Goal: Transaction & Acquisition: Purchase product/service

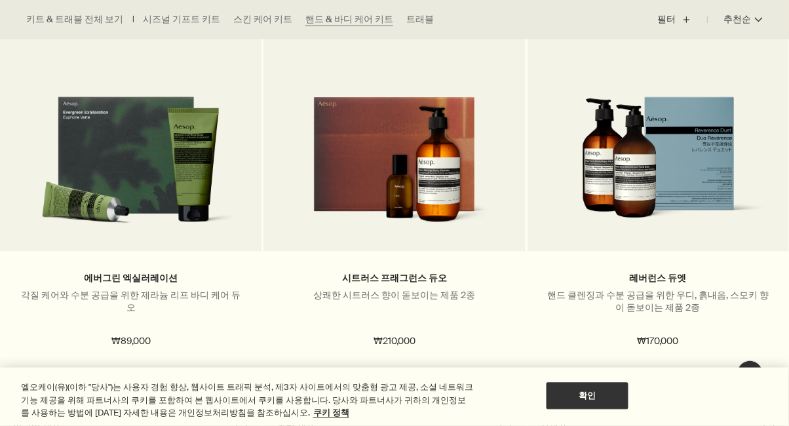
scroll to position [523, 0]
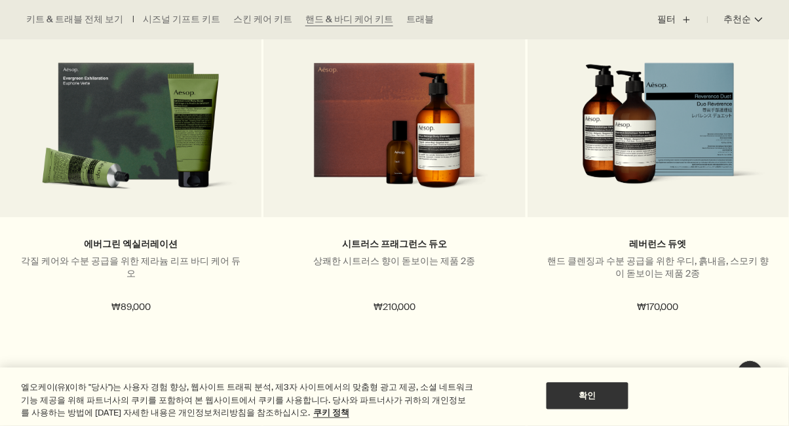
click at [60, 392] on div "아로마 제품" at bounding box center [130, 394] width 235 height 9
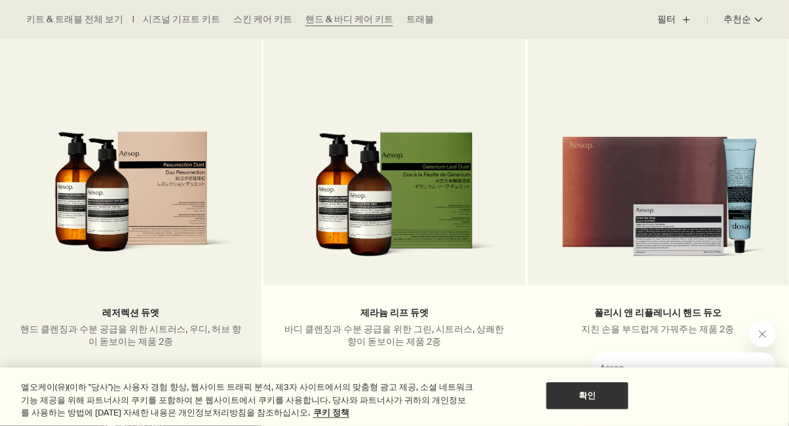
scroll to position [909, 0]
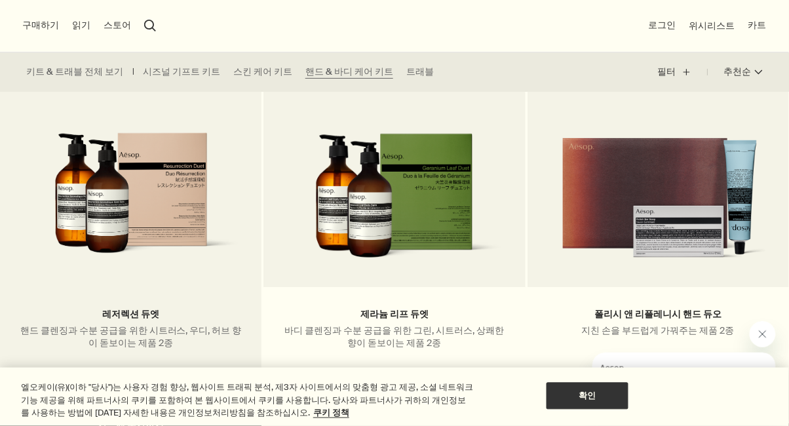
click at [81, 339] on p "핸드 클렌징과 수분 공급을 위한 시트러스, 우디, 허브 향이 돋보이는 제품 2종" at bounding box center [131, 336] width 222 height 25
click at [107, 318] on link "레저렉션 듀엣" at bounding box center [130, 314] width 57 height 12
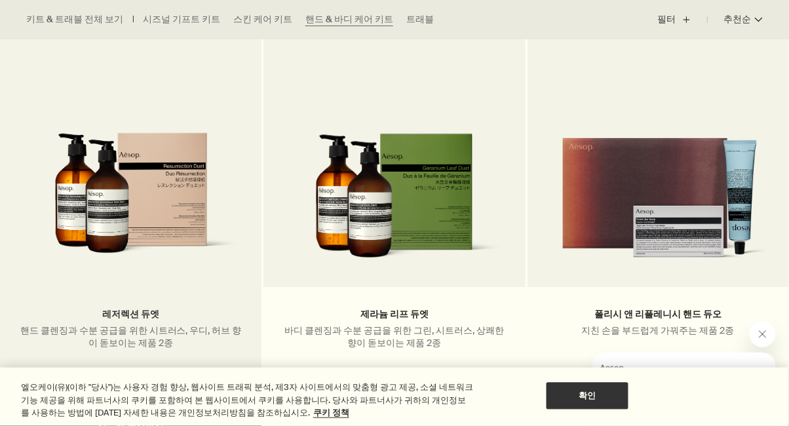
scroll to position [951, 0]
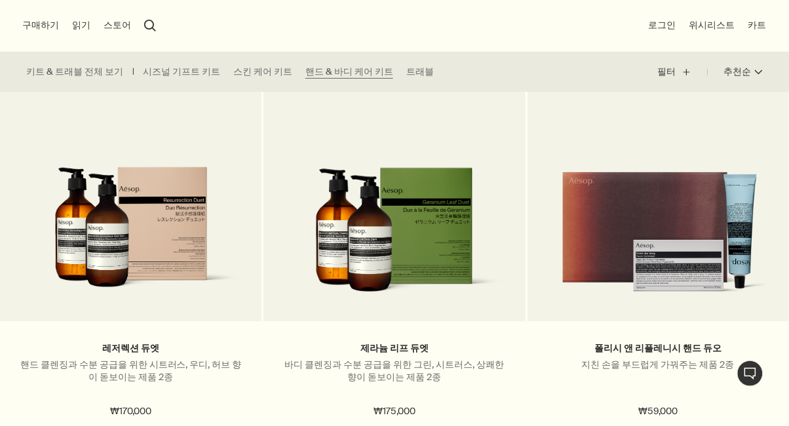
scroll to position [876, 0]
